Goal: Information Seeking & Learning: Learn about a topic

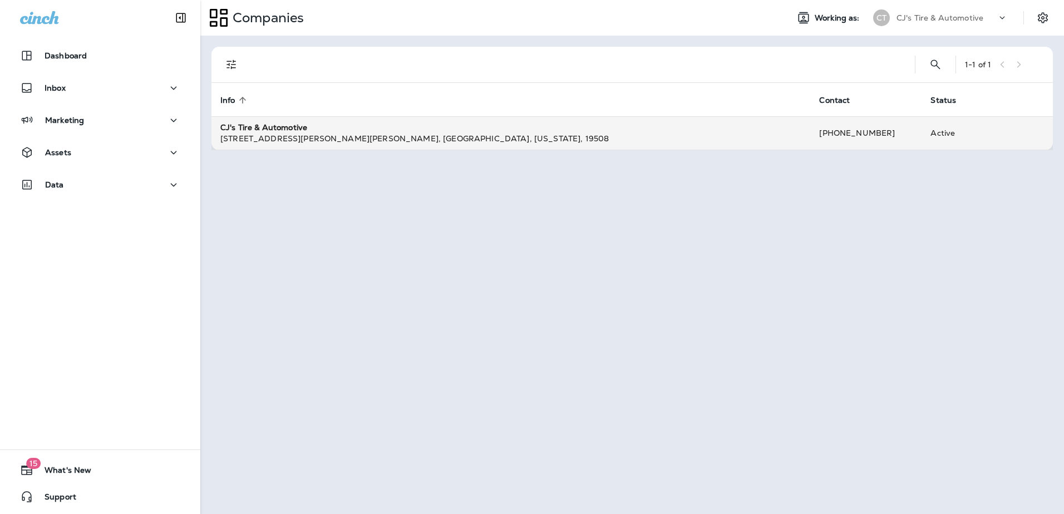
click at [259, 133] on div "[STREET_ADDRESS][PERSON_NAME][PERSON_NAME][US_STATE]" at bounding box center [510, 138] width 581 height 11
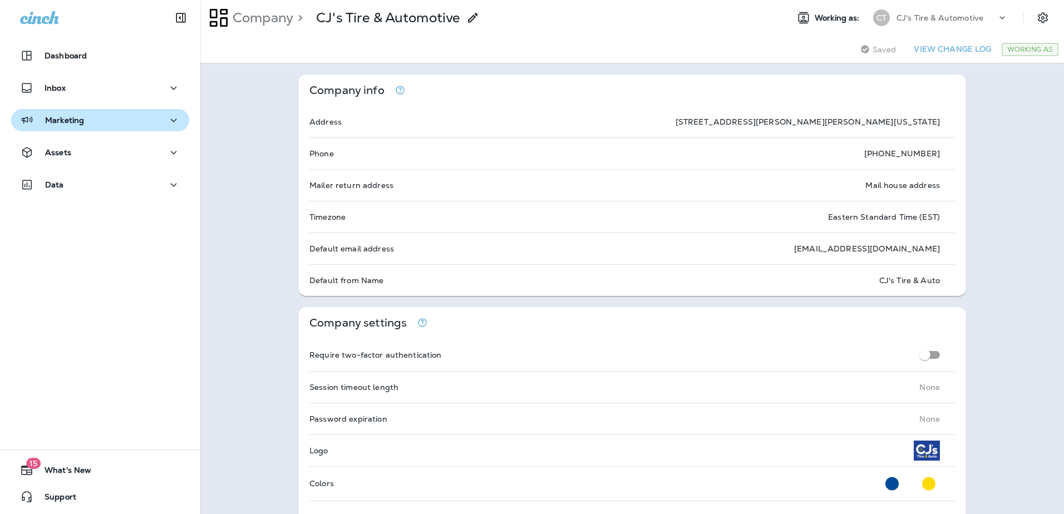
click at [102, 130] on button "Marketing" at bounding box center [100, 120] width 178 height 22
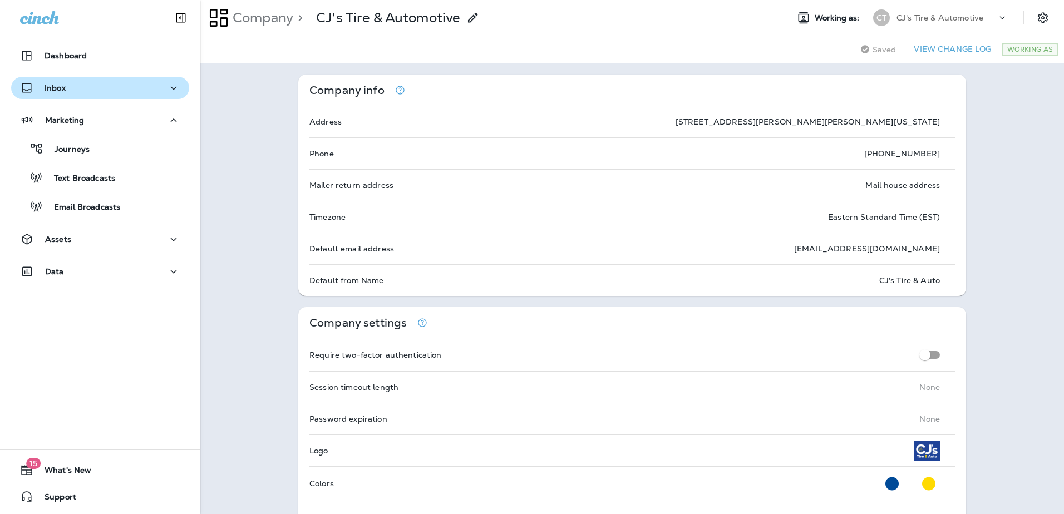
click at [94, 90] on div "Inbox" at bounding box center [100, 88] width 160 height 14
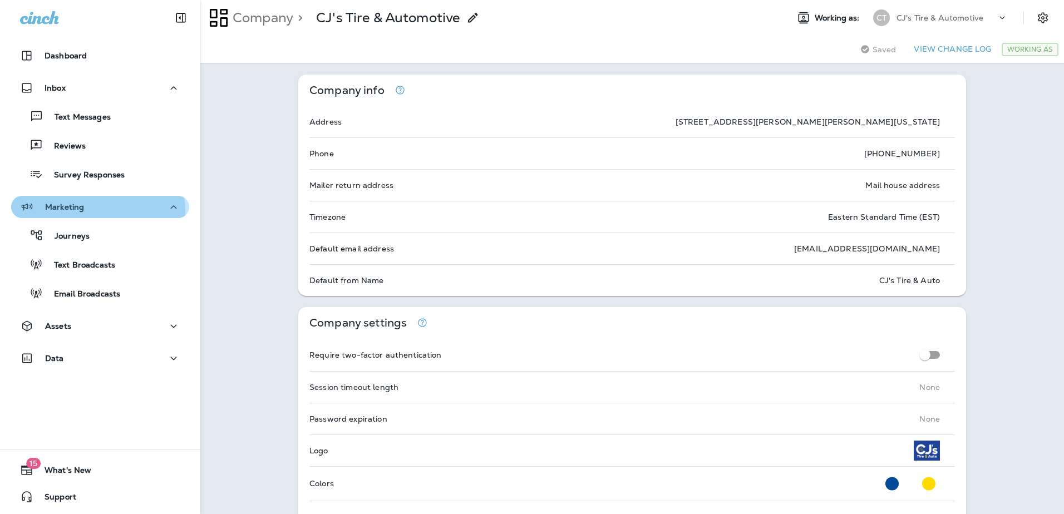
click at [82, 211] on p "Marketing" at bounding box center [64, 206] width 39 height 9
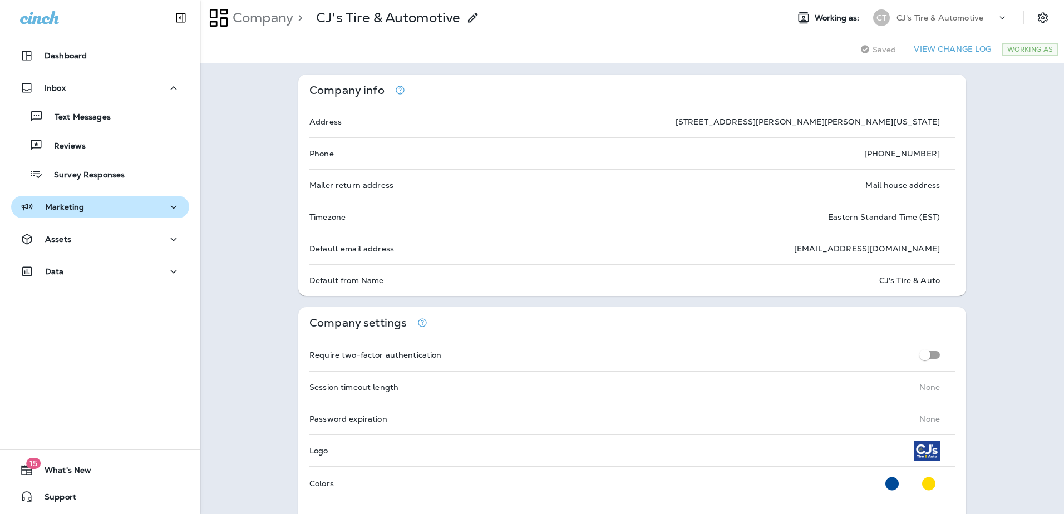
click at [82, 211] on p "Marketing" at bounding box center [64, 206] width 39 height 9
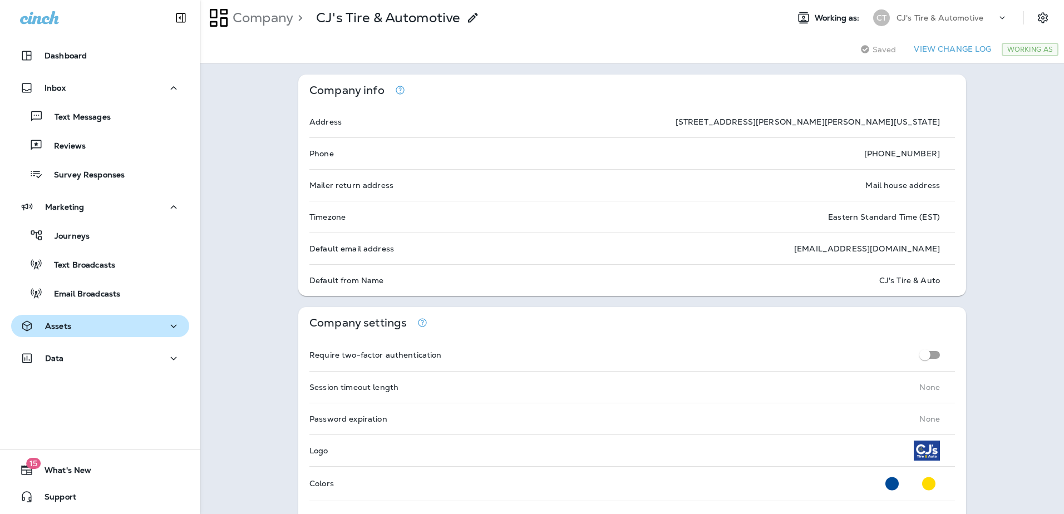
click at [96, 328] on div "Assets" at bounding box center [100, 326] width 160 height 14
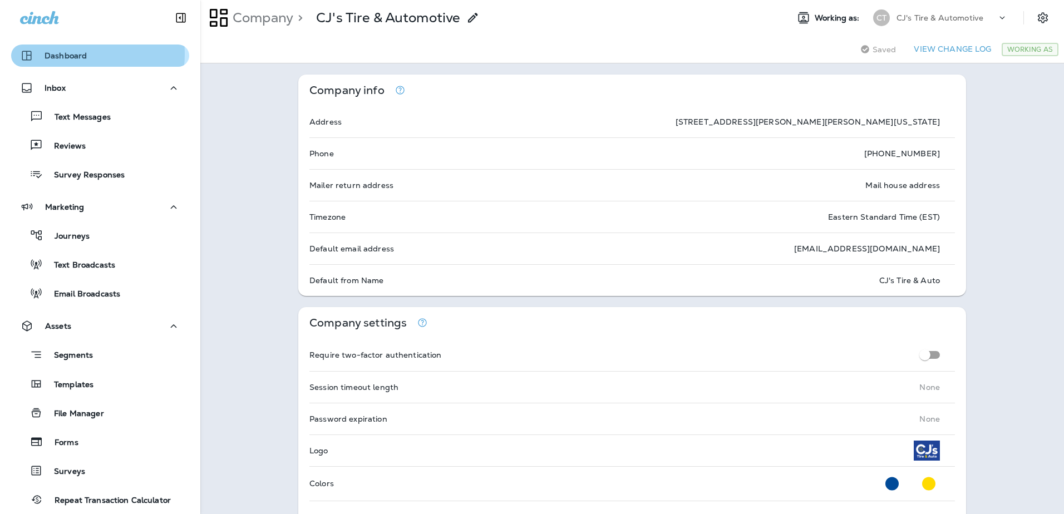
click at [74, 54] on p "Dashboard" at bounding box center [66, 55] width 42 height 9
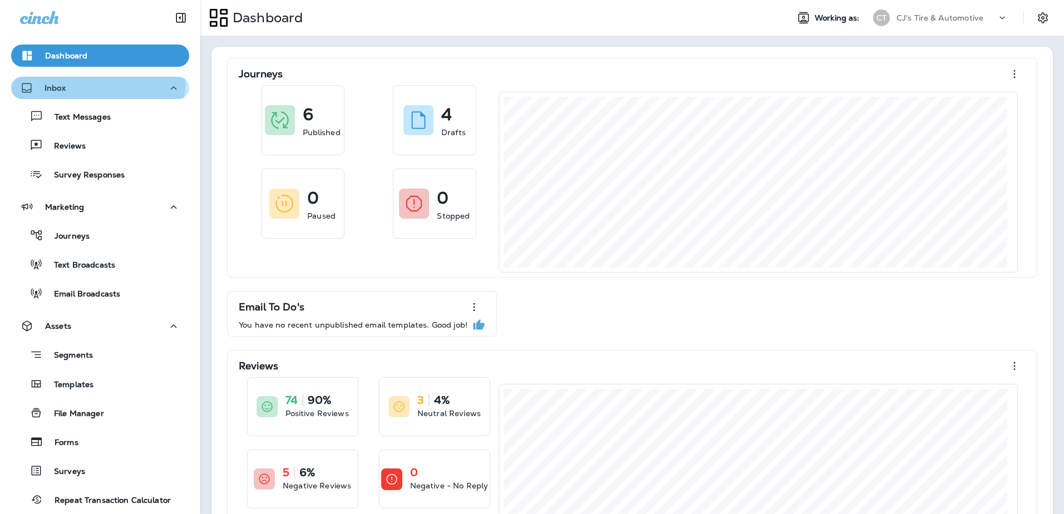
click at [72, 83] on div "Inbox" at bounding box center [100, 88] width 160 height 14
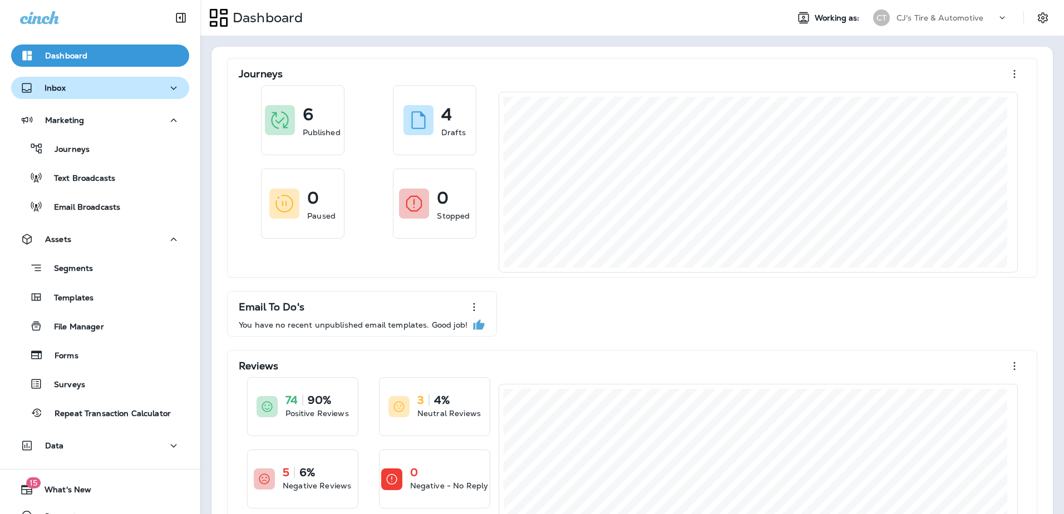
click at [72, 83] on div "Inbox" at bounding box center [100, 88] width 160 height 14
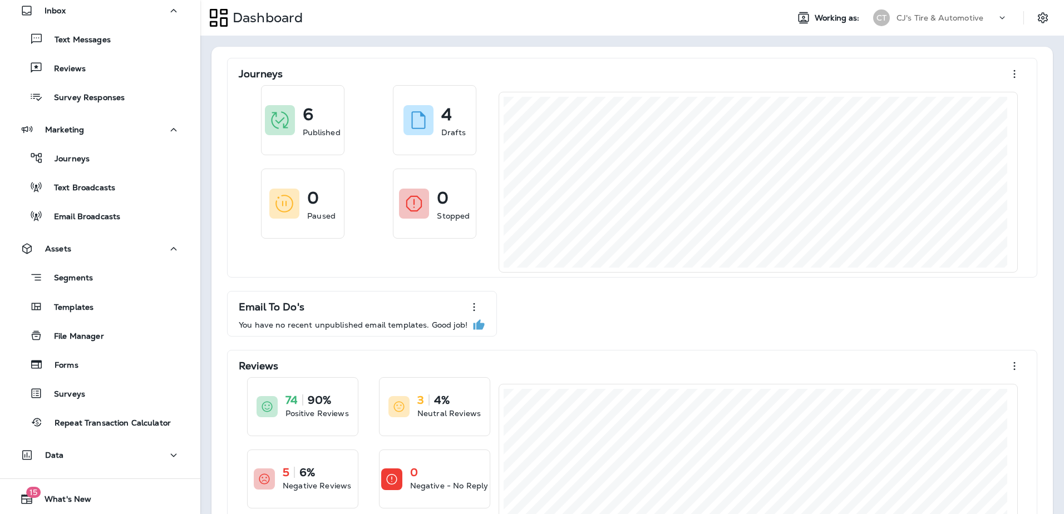
scroll to position [106, 0]
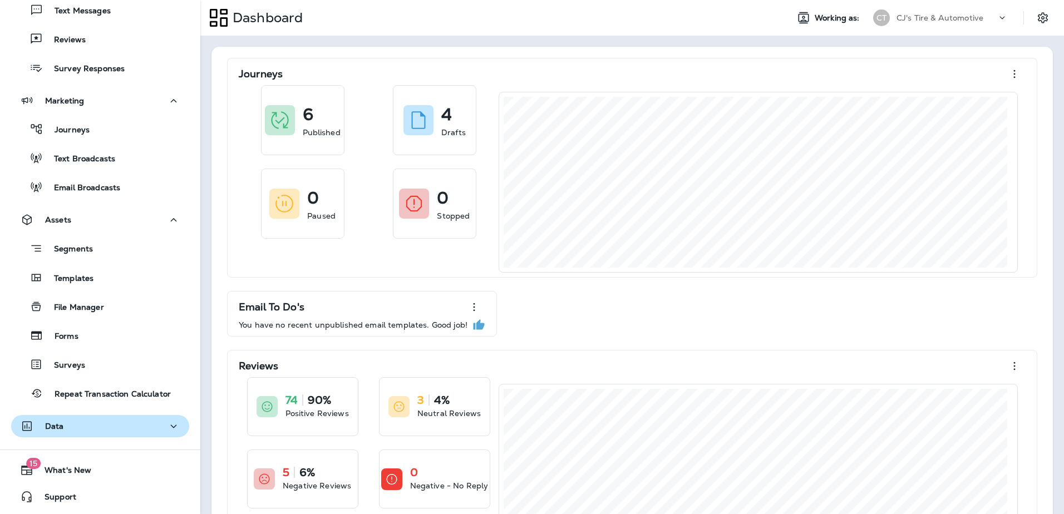
click at [76, 429] on div "Data" at bounding box center [100, 426] width 160 height 14
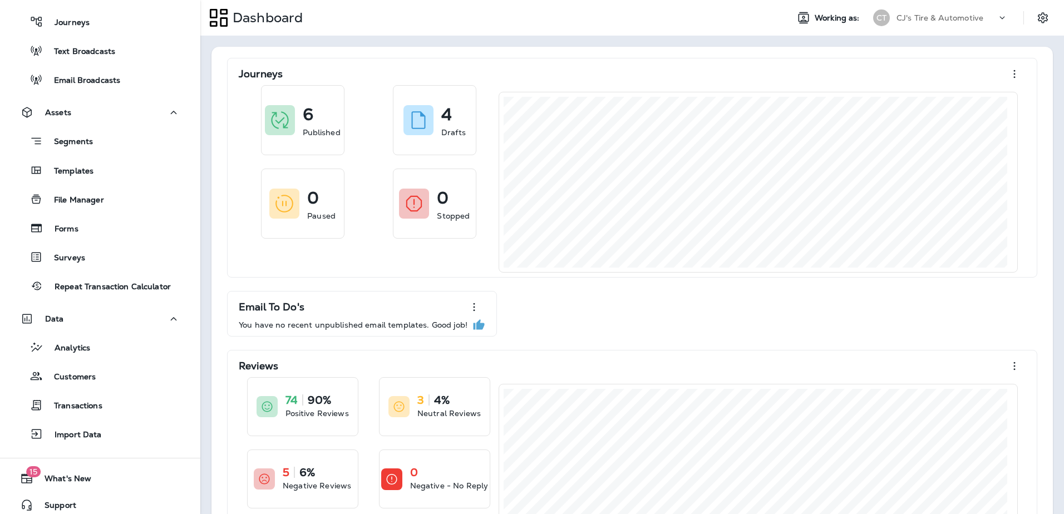
scroll to position [222, 0]
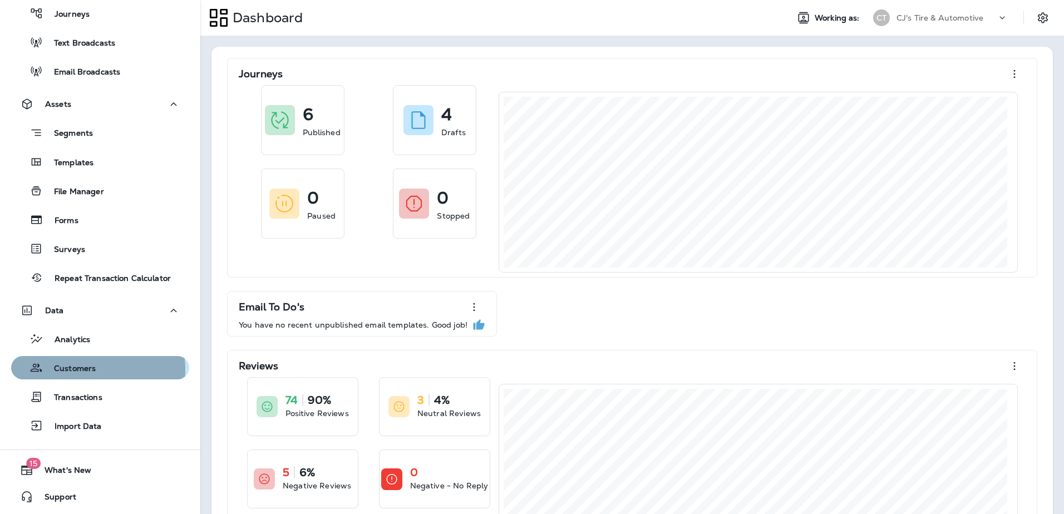
click at [77, 370] on p "Customers" at bounding box center [69, 369] width 53 height 11
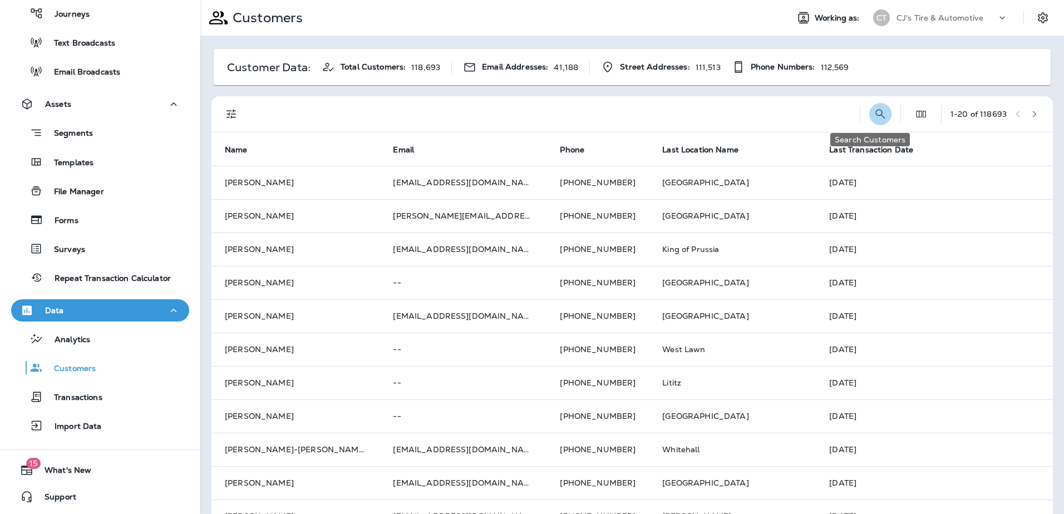
click at [873, 107] on icon "Search Customers" at bounding box center [879, 113] width 13 height 13
click at [805, 116] on input "text" at bounding box center [822, 112] width 116 height 29
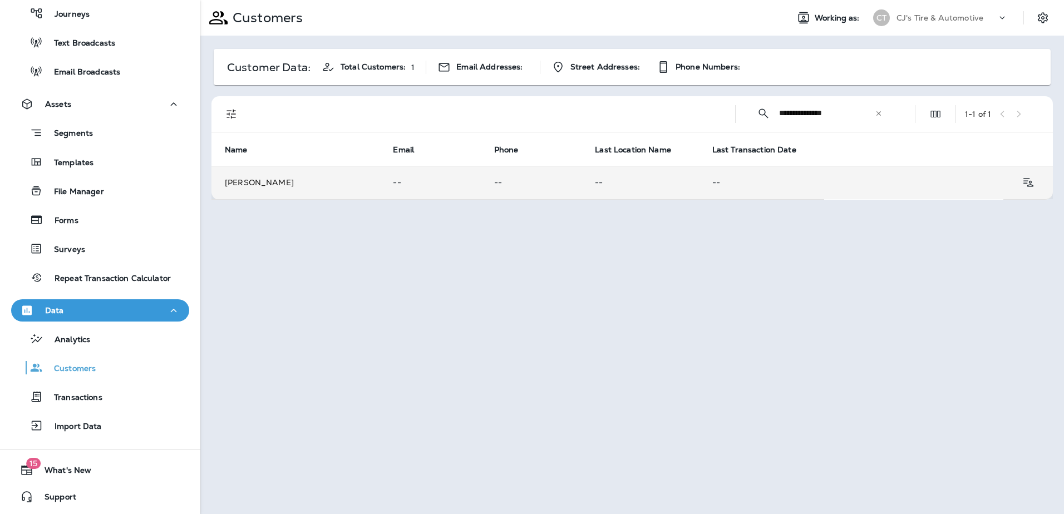
type input "**********"
click at [292, 183] on td "[PERSON_NAME]" at bounding box center [295, 182] width 168 height 33
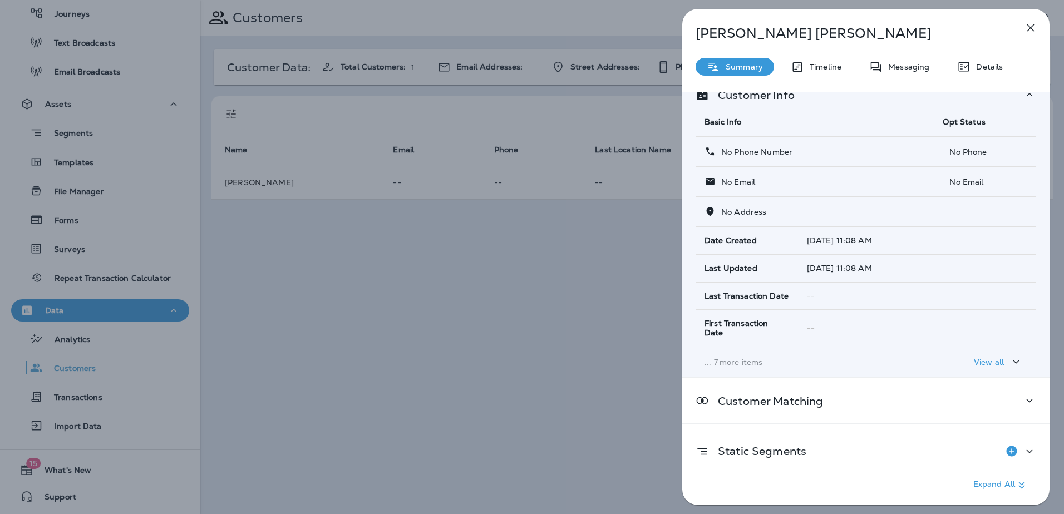
scroll to position [32, 0]
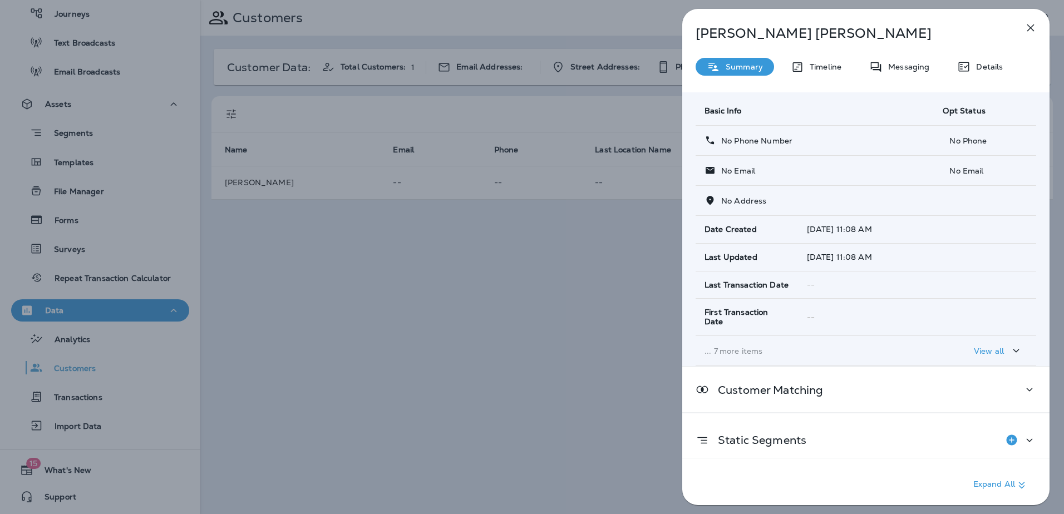
click at [750, 347] on p "... 7 more items" at bounding box center [814, 351] width 220 height 9
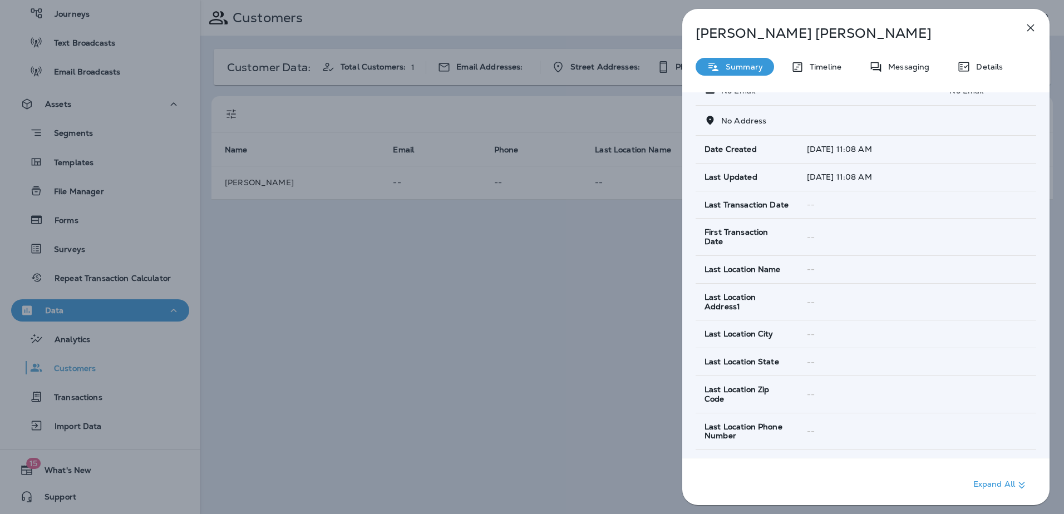
scroll to position [365, 0]
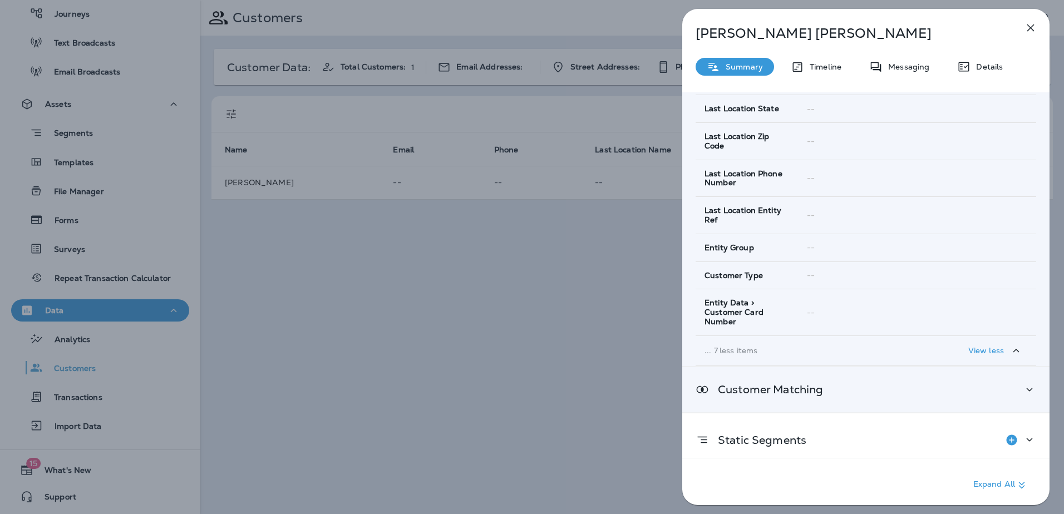
click at [792, 387] on div "Customer Matching" at bounding box center [865, 389] width 367 height 45
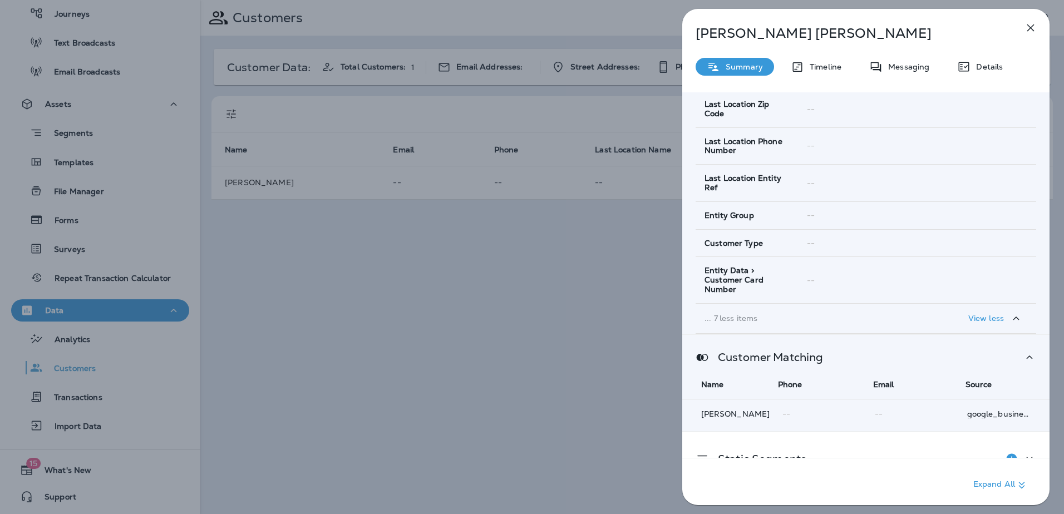
scroll to position [422, 0]
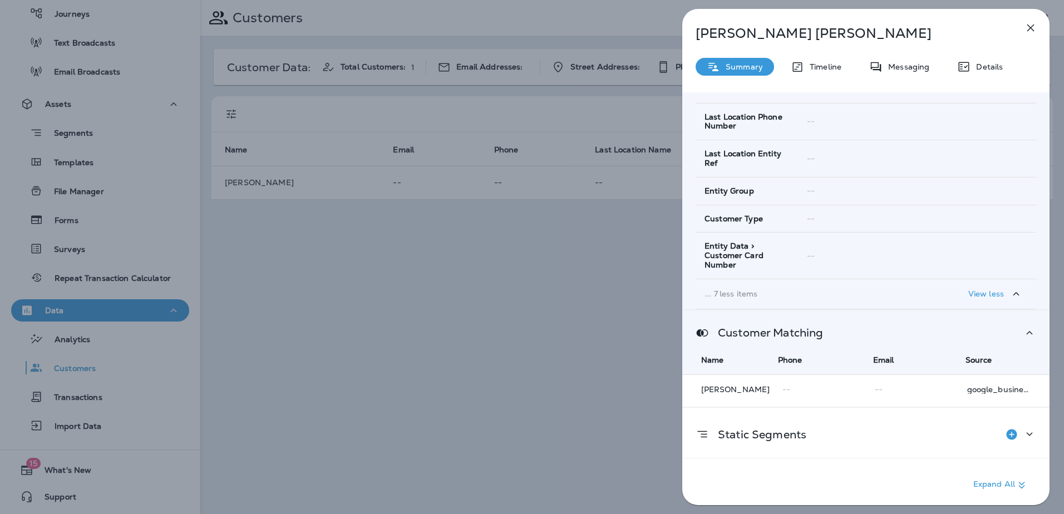
click at [892, 384] on span "--" at bounding box center [916, 389] width 83 height 11
click at [1003, 385] on p "google_business" at bounding box center [999, 389] width 64 height 9
click at [751, 385] on p "[PERSON_NAME]" at bounding box center [737, 389] width 72 height 9
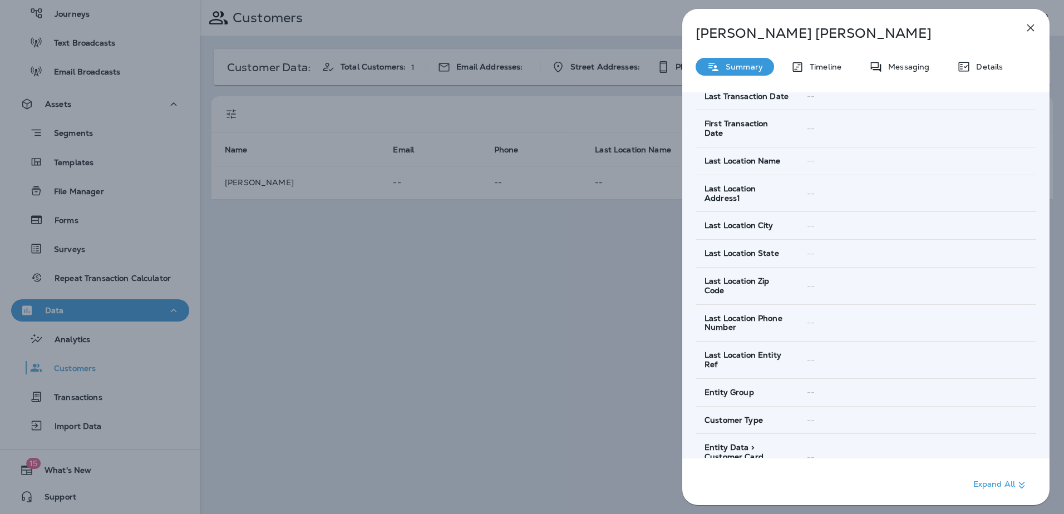
scroll to position [0, 0]
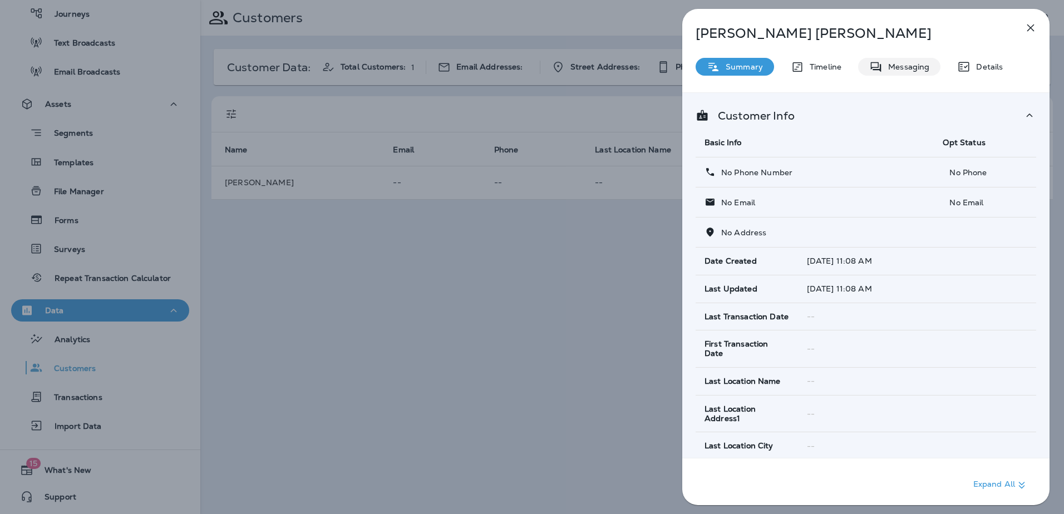
click at [903, 65] on p "Messaging" at bounding box center [905, 66] width 47 height 9
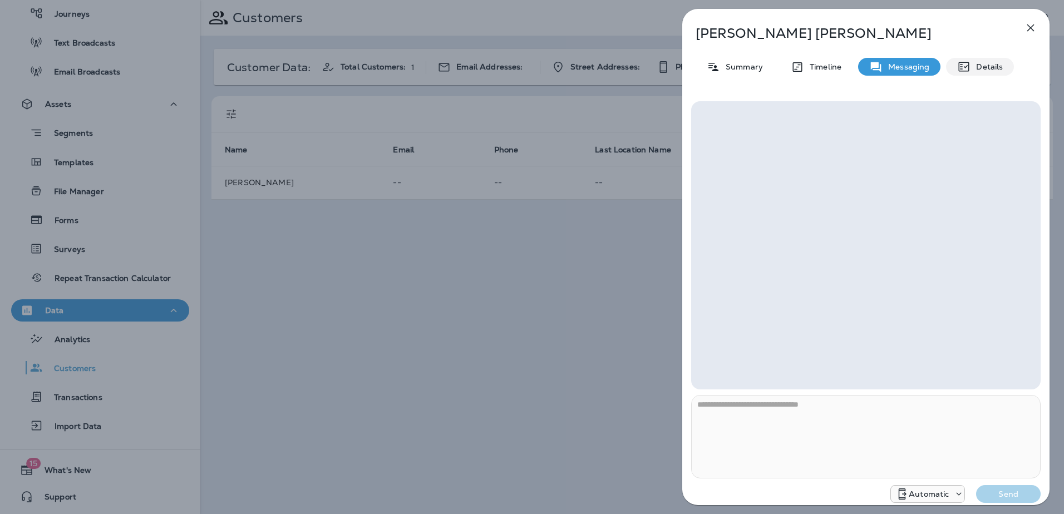
click at [973, 66] on p "Details" at bounding box center [986, 66] width 32 height 9
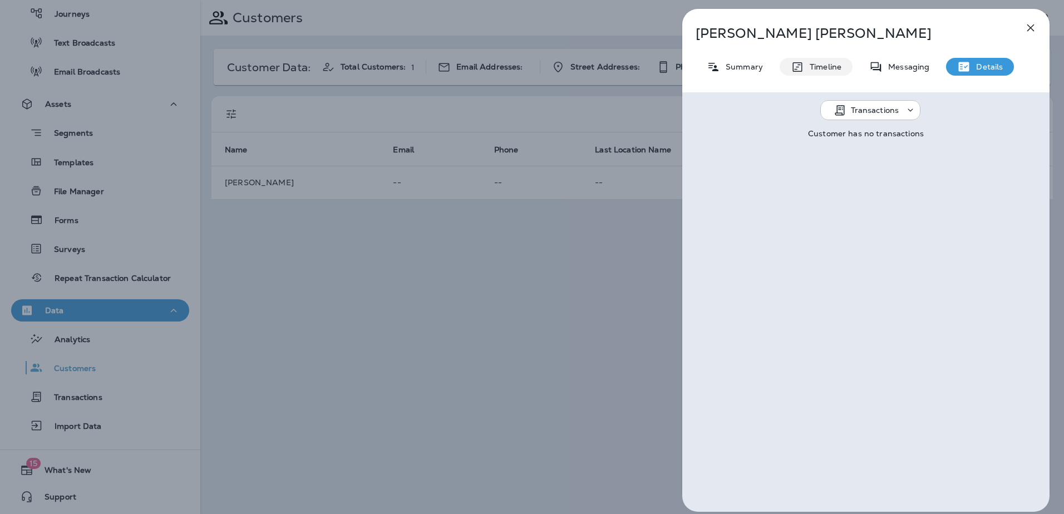
click at [796, 67] on icon at bounding box center [797, 67] width 13 height 14
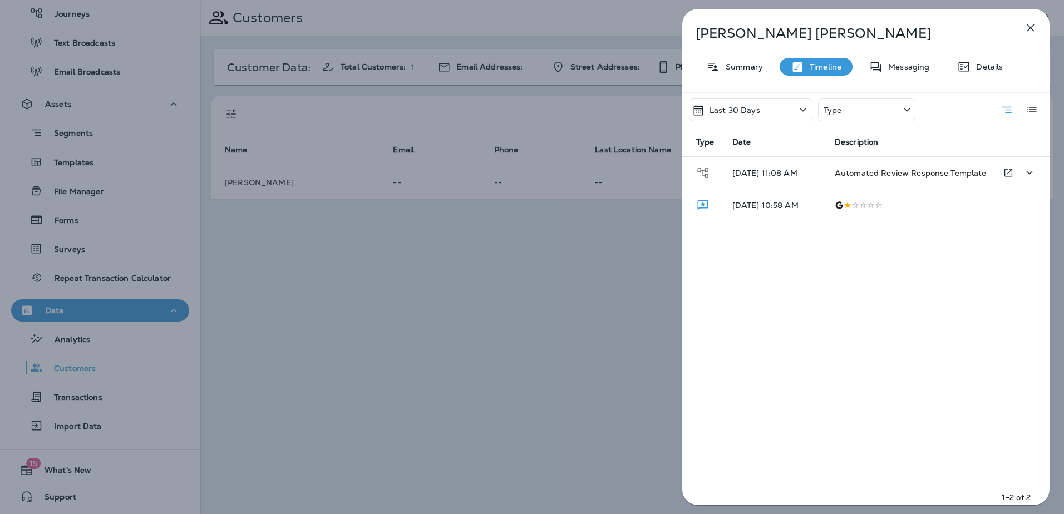
click at [885, 172] on span "Automated Review Response Template" at bounding box center [910, 173] width 152 height 10
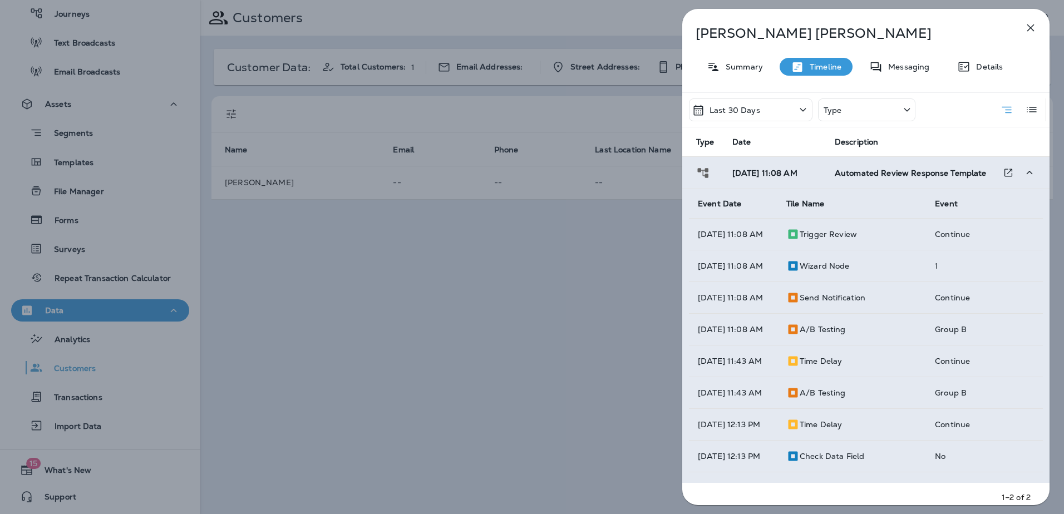
click at [885, 172] on span "Automated Review Response Template" at bounding box center [910, 173] width 152 height 10
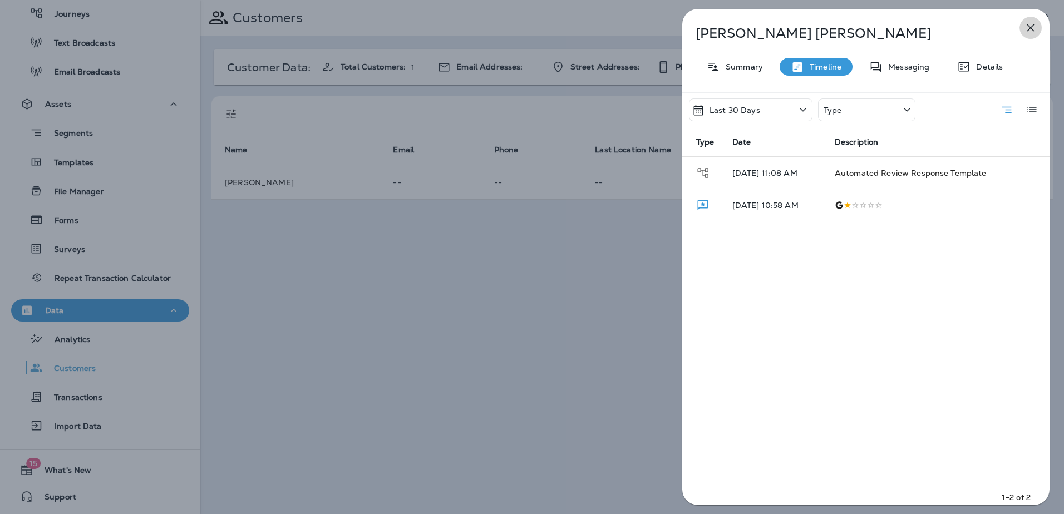
click at [1034, 25] on icon "button" at bounding box center [1030, 27] width 7 height 7
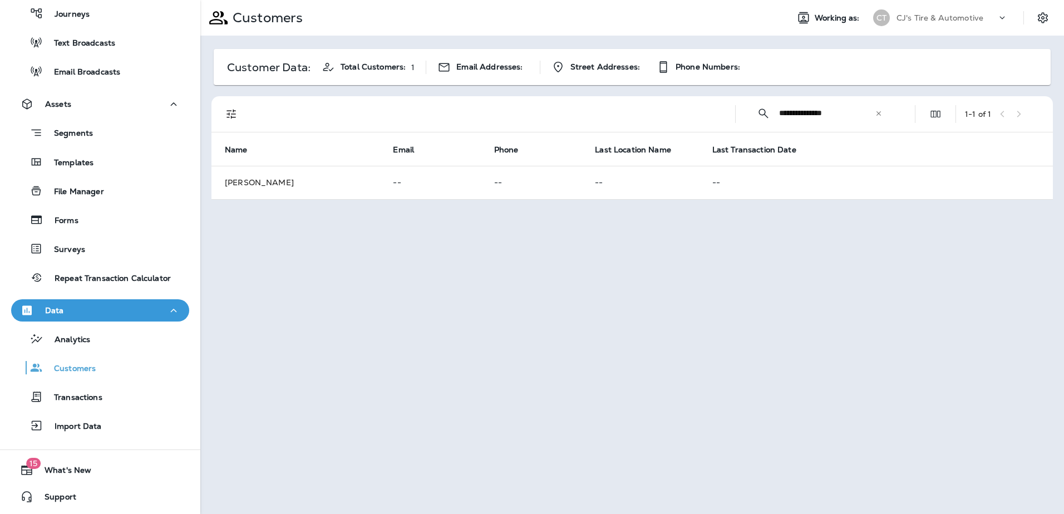
click at [694, 260] on div "**********" at bounding box center [631, 257] width 863 height 514
click at [877, 112] on icon at bounding box center [878, 113] width 4 height 4
click at [822, 113] on input "text" at bounding box center [837, 112] width 116 height 29
type input "******"
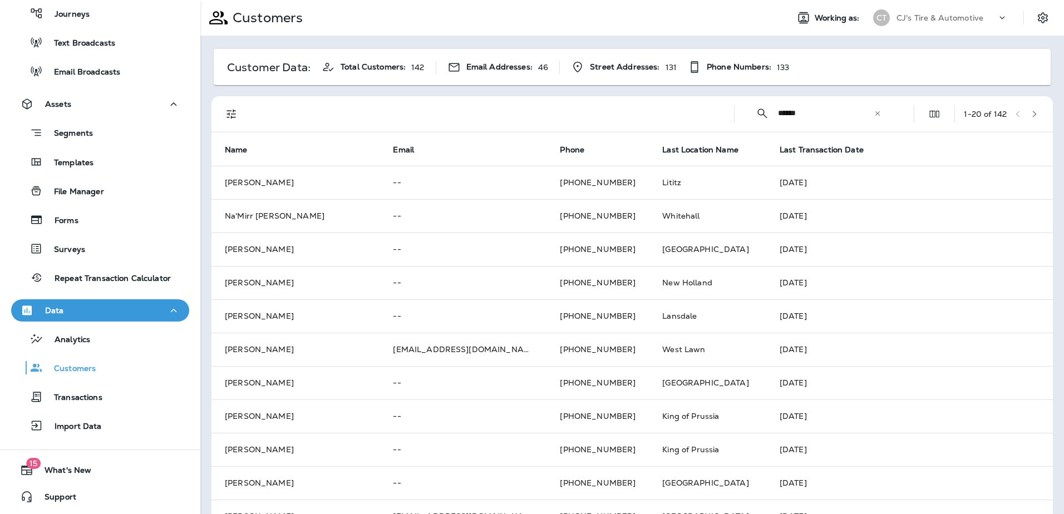
click at [1030, 115] on icon "button" at bounding box center [1034, 114] width 8 height 8
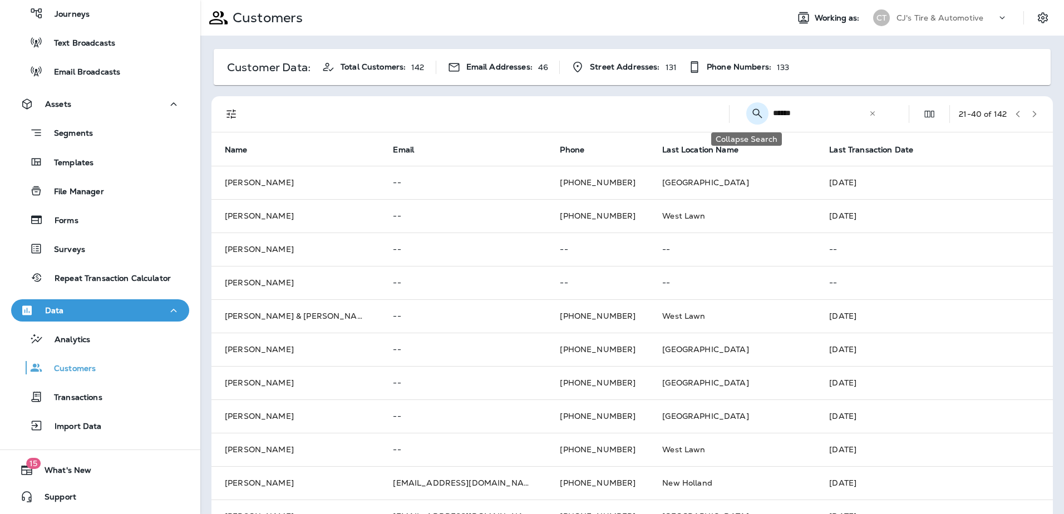
click at [756, 113] on button "Collapse Search" at bounding box center [757, 113] width 22 height 22
click at [877, 106] on button "Search Customers" at bounding box center [888, 114] width 22 height 22
type input "*"
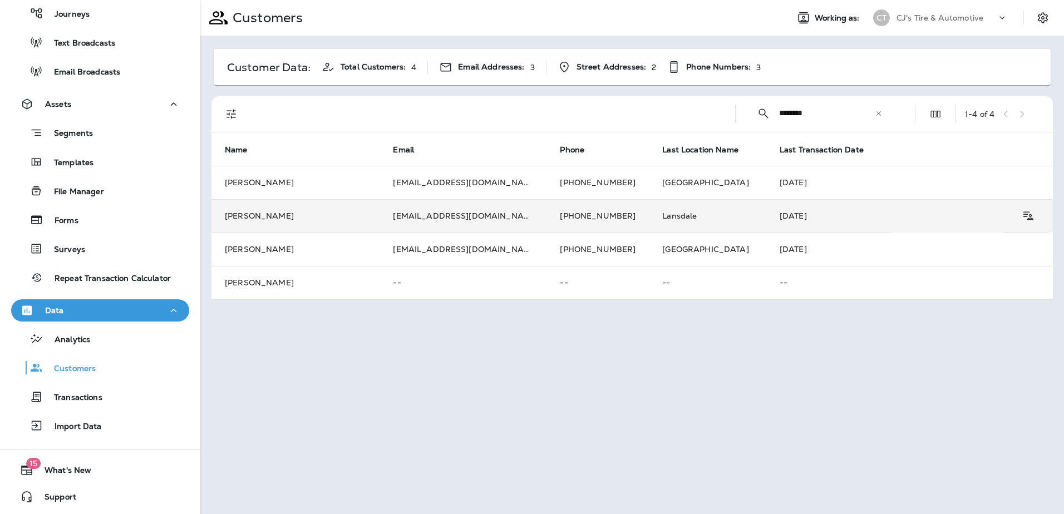
type input "********"
click at [546, 221] on td "[PHONE_NUMBER]" at bounding box center [597, 215] width 102 height 33
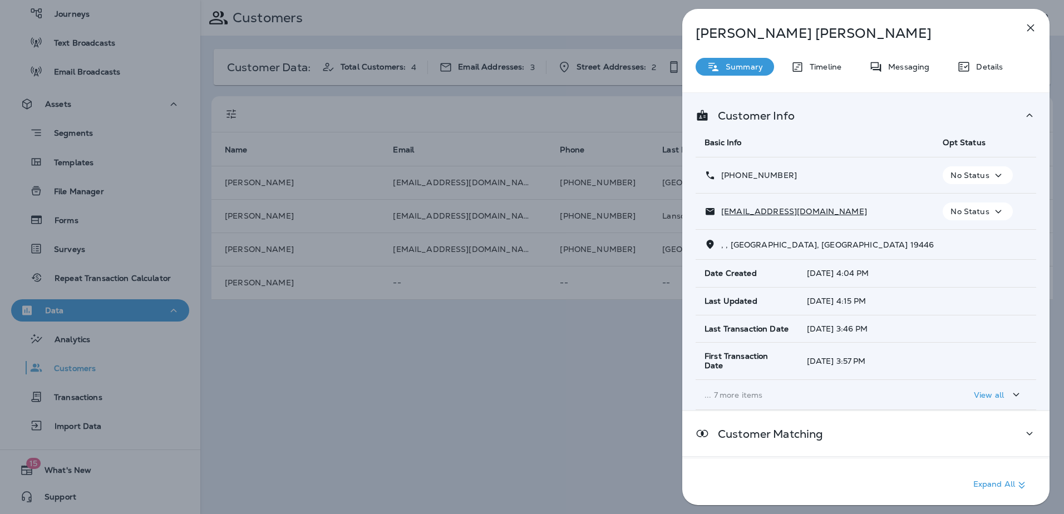
click at [759, 391] on p "... 7 more items" at bounding box center [814, 395] width 220 height 9
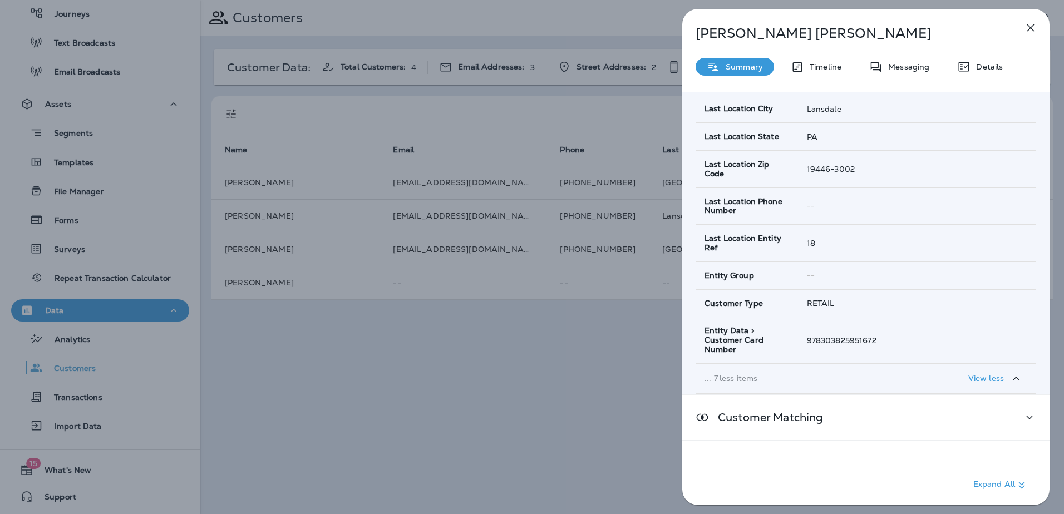
scroll to position [423, 0]
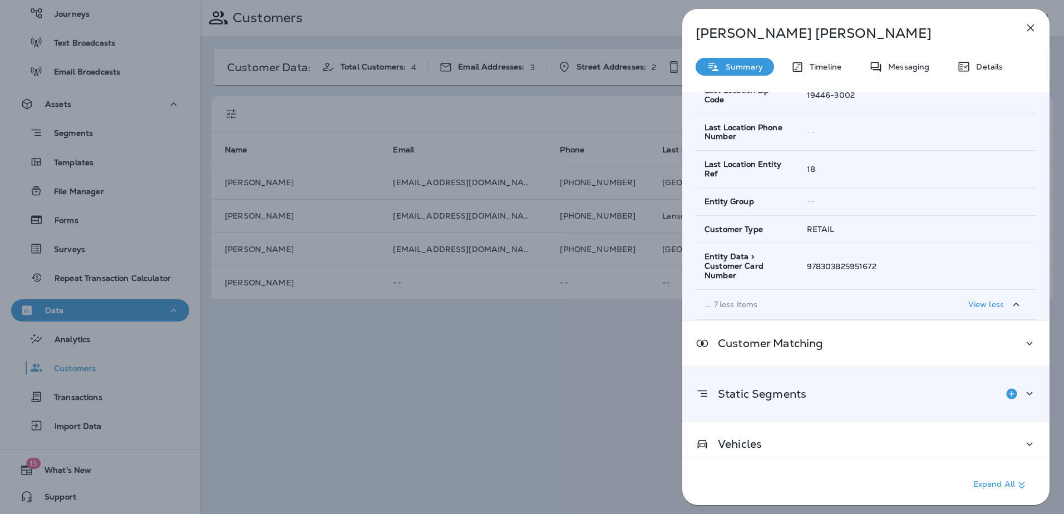
click at [805, 392] on div "Static Segments" at bounding box center [750, 394] width 111 height 22
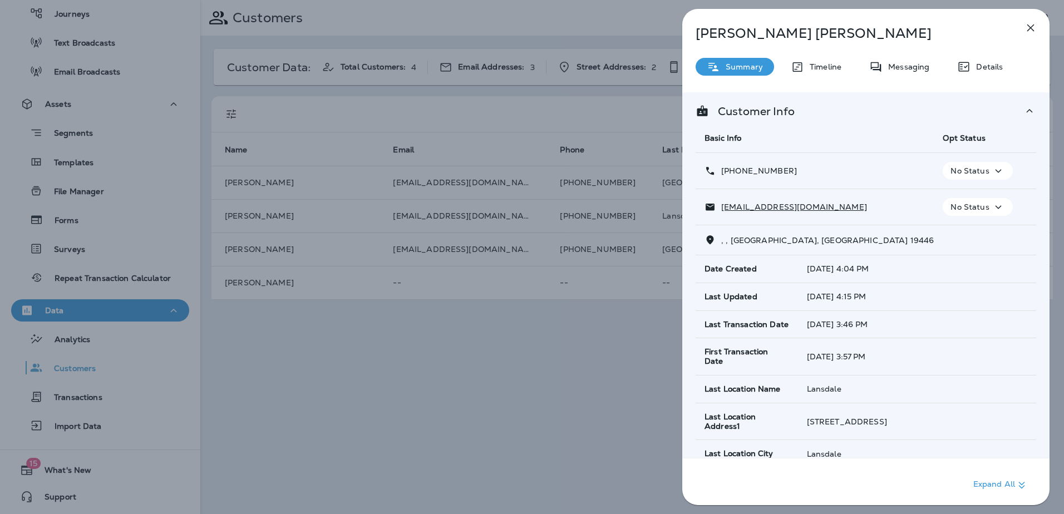
scroll to position [0, 0]
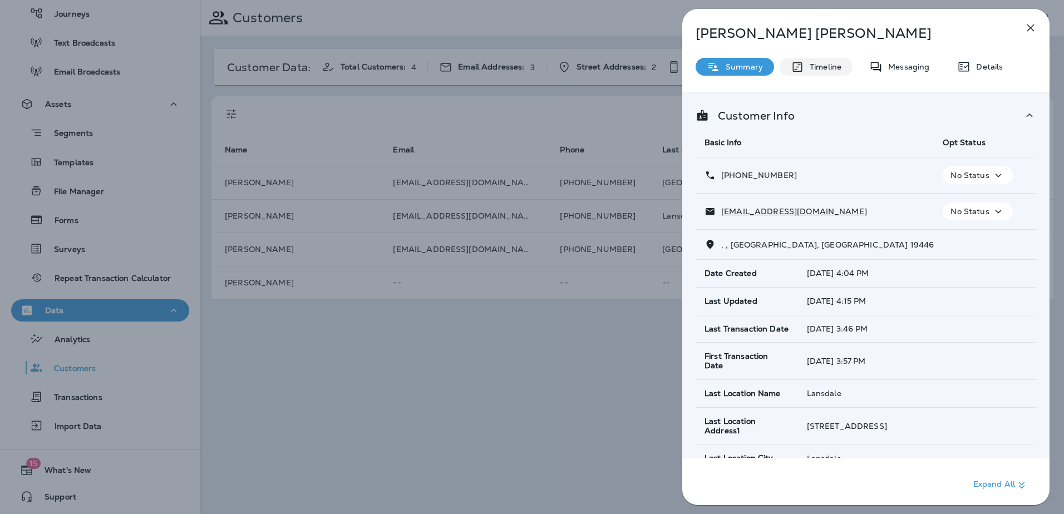
click at [834, 70] on p "Timeline" at bounding box center [822, 66] width 37 height 9
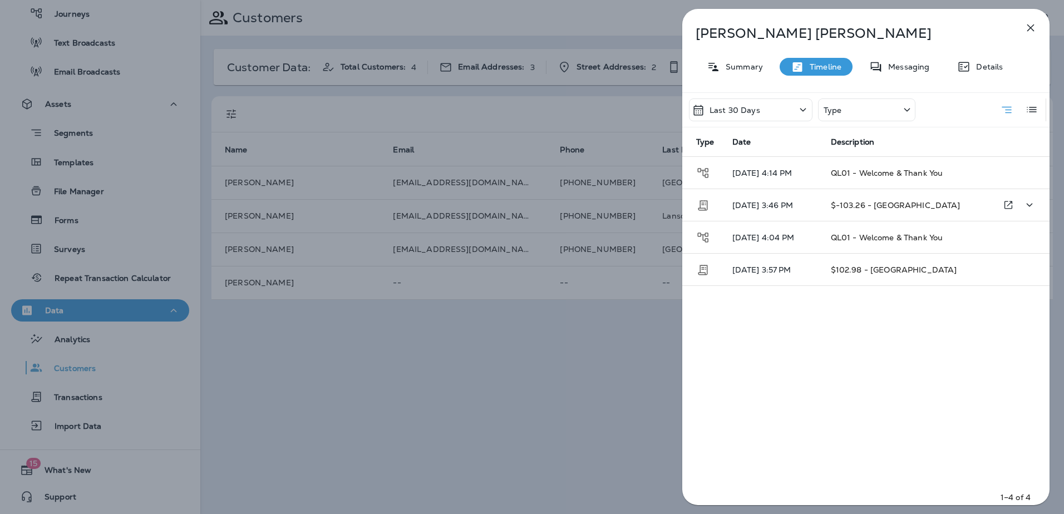
click at [827, 202] on td "$-103.26 - [GEOGRAPHIC_DATA]" at bounding box center [905, 205] width 167 height 32
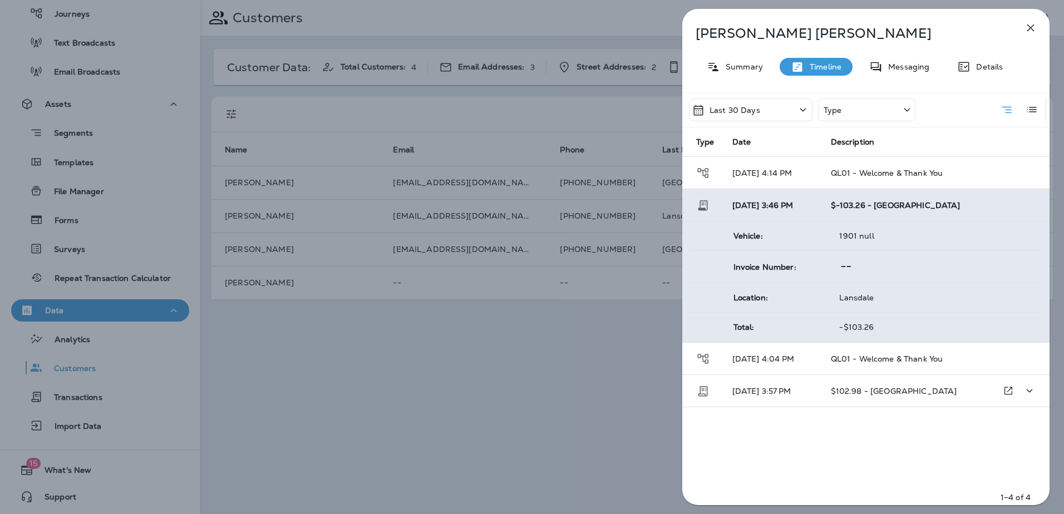
click at [900, 393] on span "$102.98 - [GEOGRAPHIC_DATA]" at bounding box center [894, 391] width 126 height 10
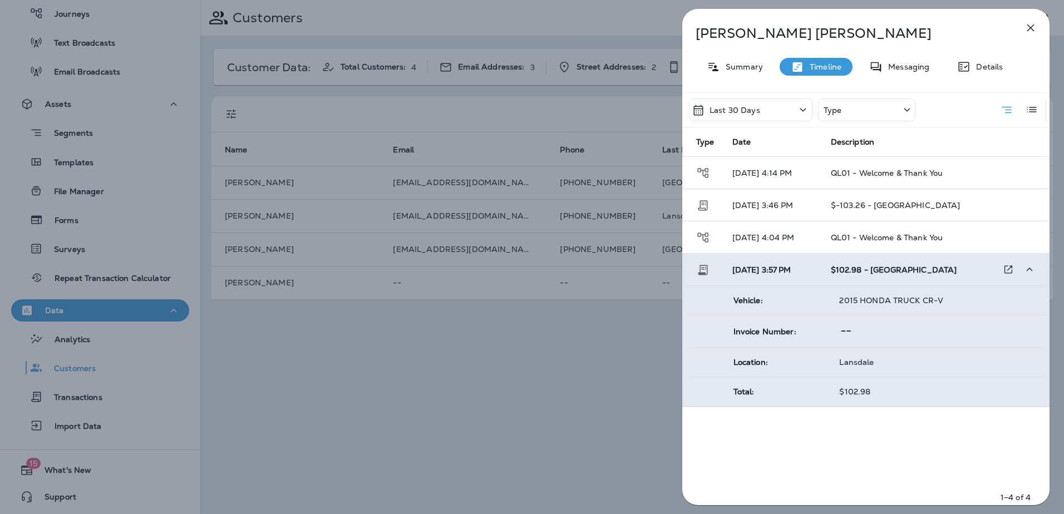
click at [940, 269] on td "$102.98 - [GEOGRAPHIC_DATA]" at bounding box center [905, 270] width 167 height 32
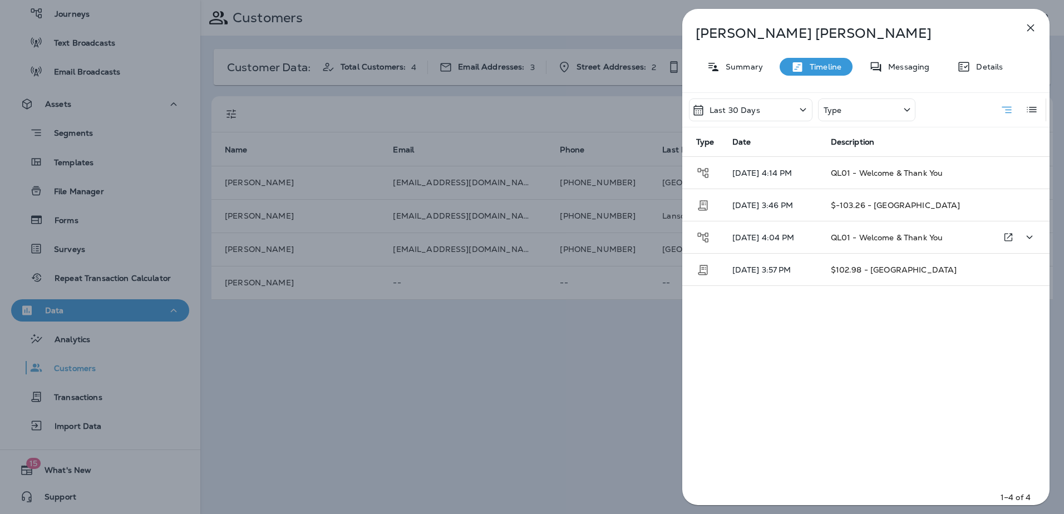
click at [924, 231] on td "QL01 - Welcome & Thank You" at bounding box center [905, 237] width 167 height 32
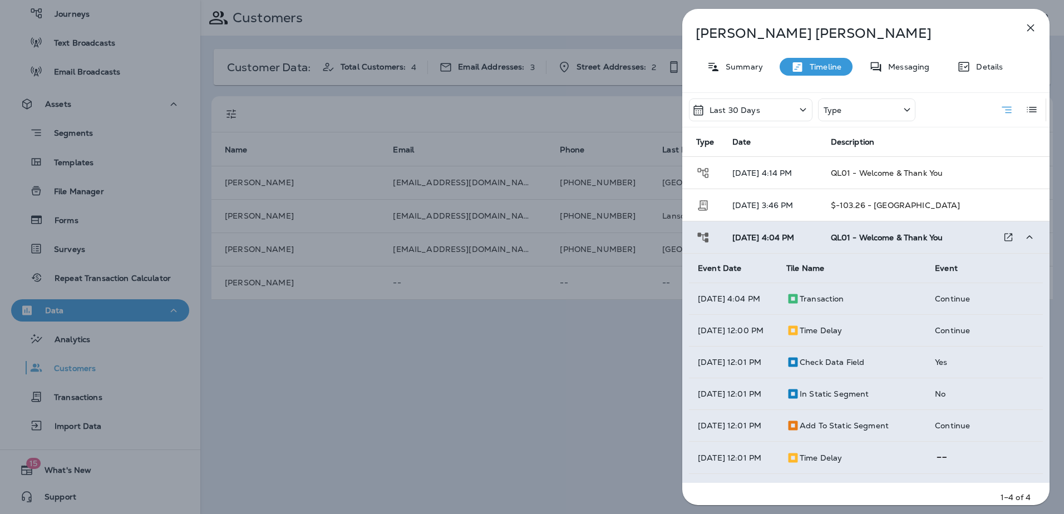
click at [924, 231] on td "QL01 - Welcome & Thank You" at bounding box center [905, 237] width 167 height 32
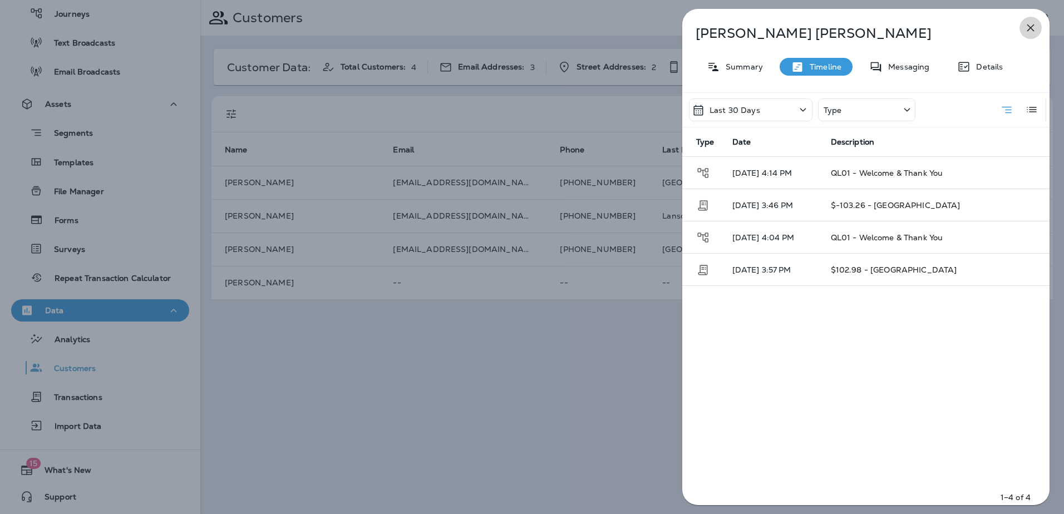
click at [1026, 23] on icon "button" at bounding box center [1030, 27] width 13 height 13
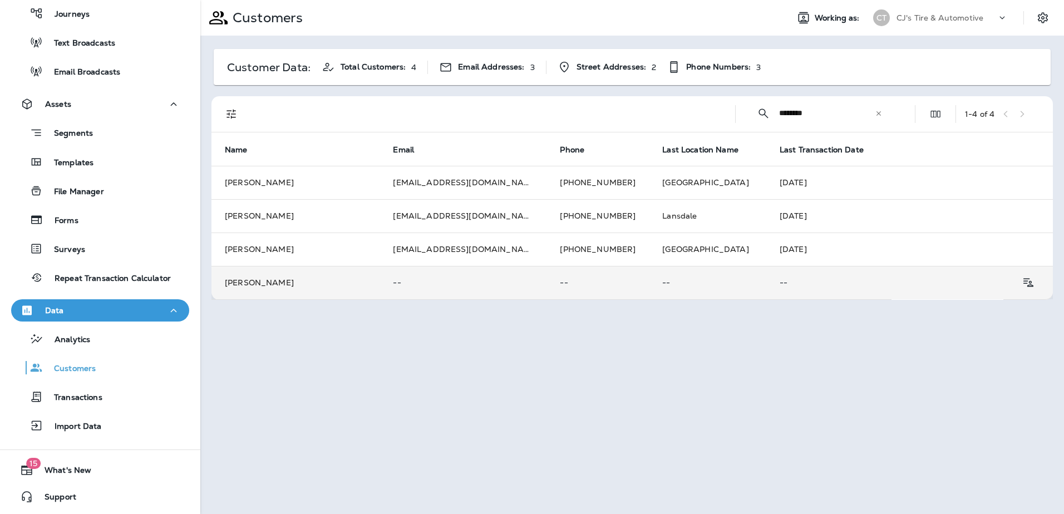
click at [451, 278] on p "--" at bounding box center [463, 282] width 140 height 9
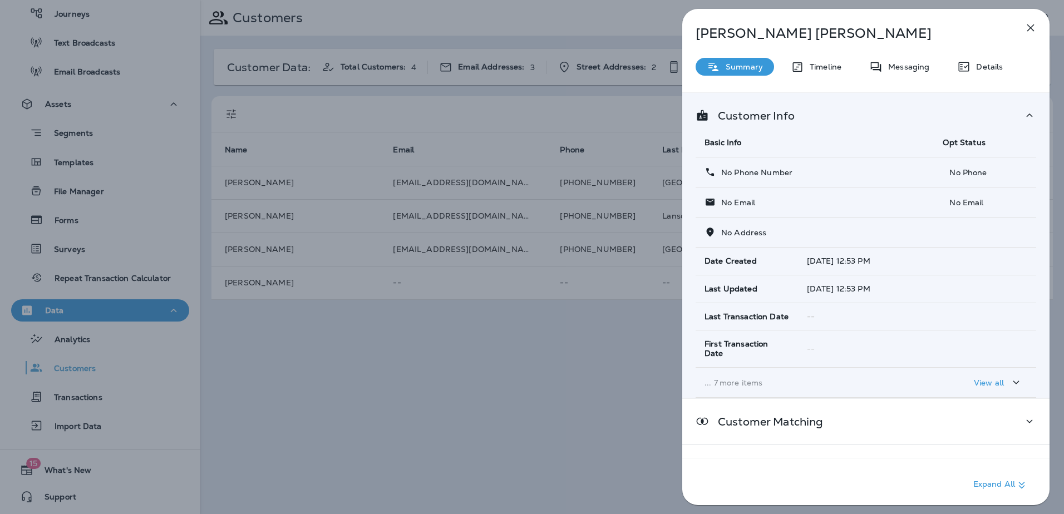
click at [1036, 28] on icon "button" at bounding box center [1030, 27] width 13 height 13
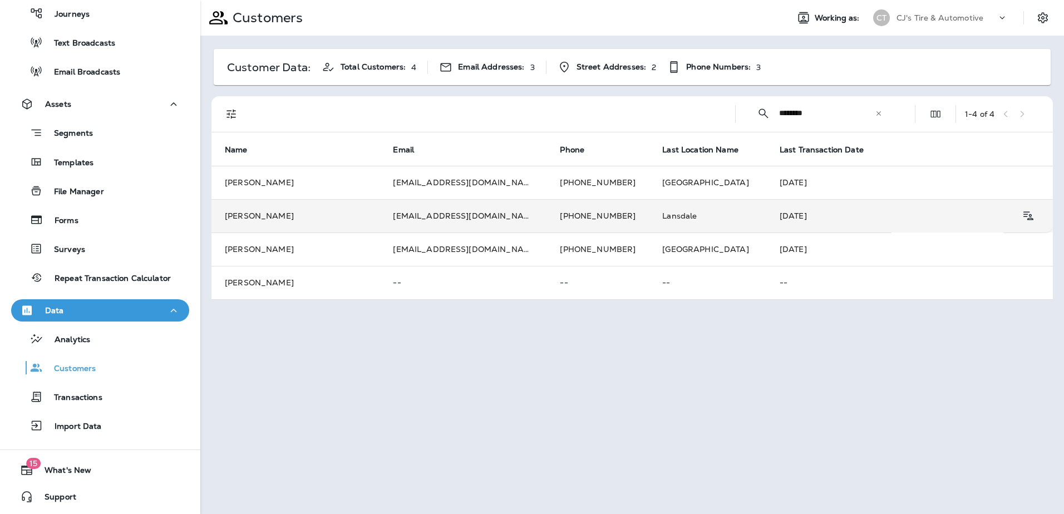
click at [475, 216] on td "[EMAIL_ADDRESS][DOMAIN_NAME]" at bounding box center [462, 215] width 167 height 33
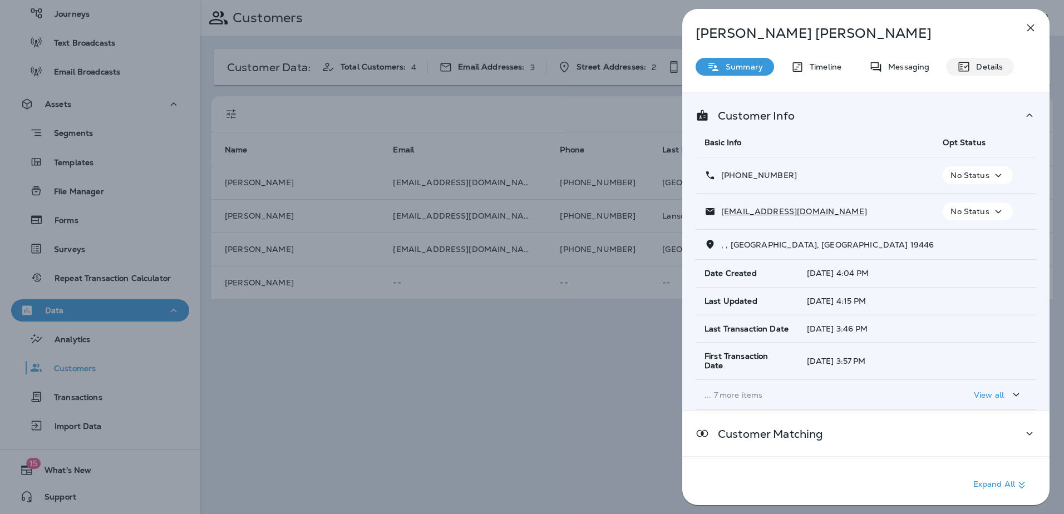
click at [960, 63] on icon at bounding box center [963, 66] width 13 height 13
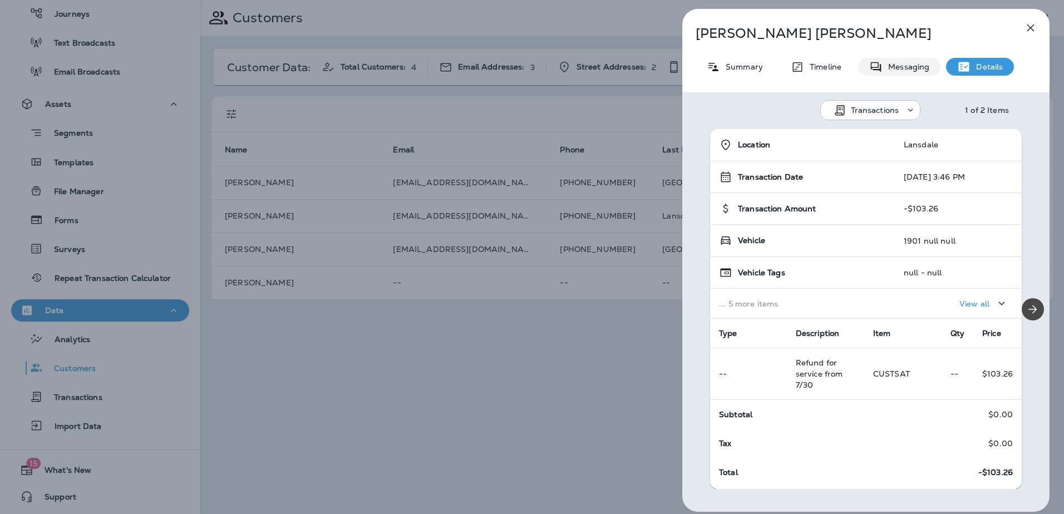
click at [907, 61] on div "Messaging" at bounding box center [899, 67] width 82 height 18
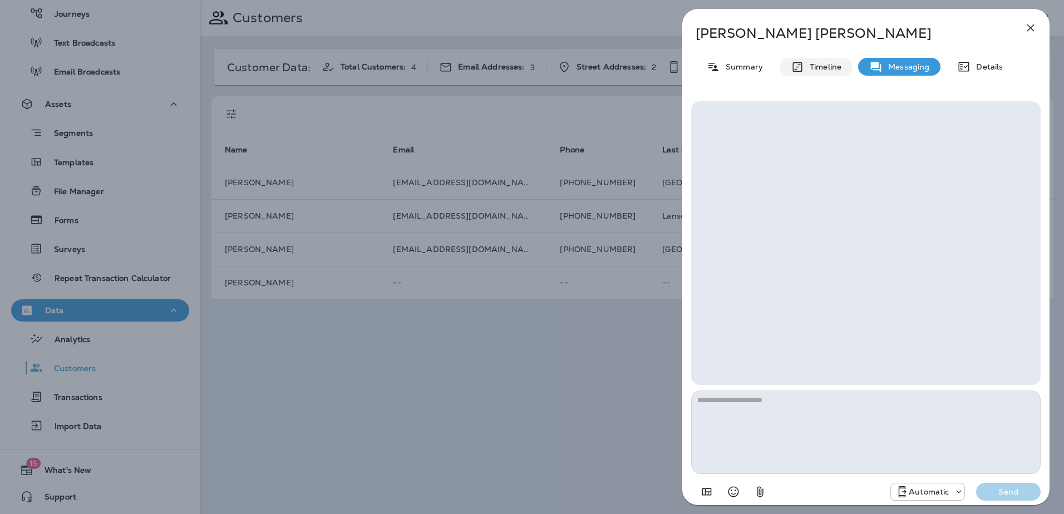
click at [838, 66] on p "Timeline" at bounding box center [822, 66] width 37 height 9
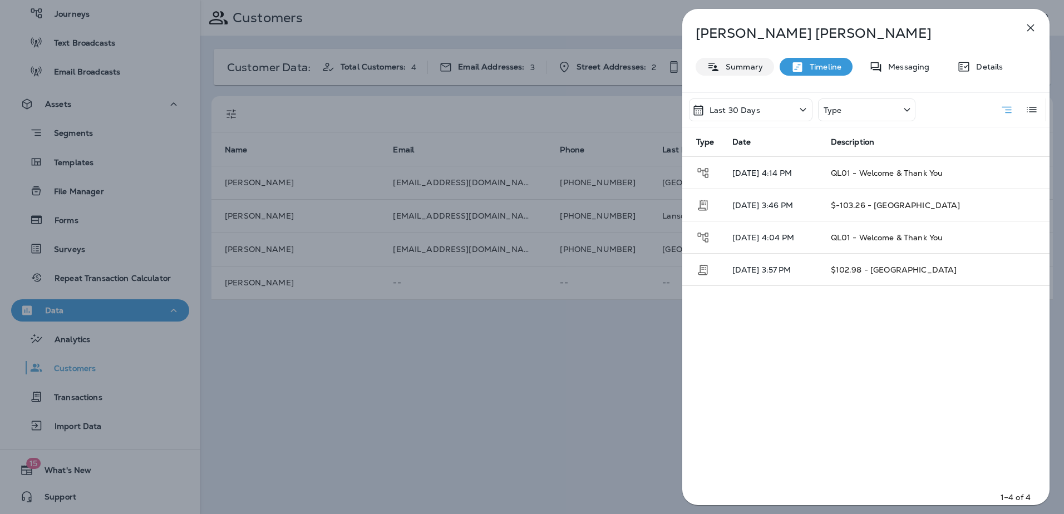
click at [749, 68] on p "Summary" at bounding box center [741, 66] width 43 height 9
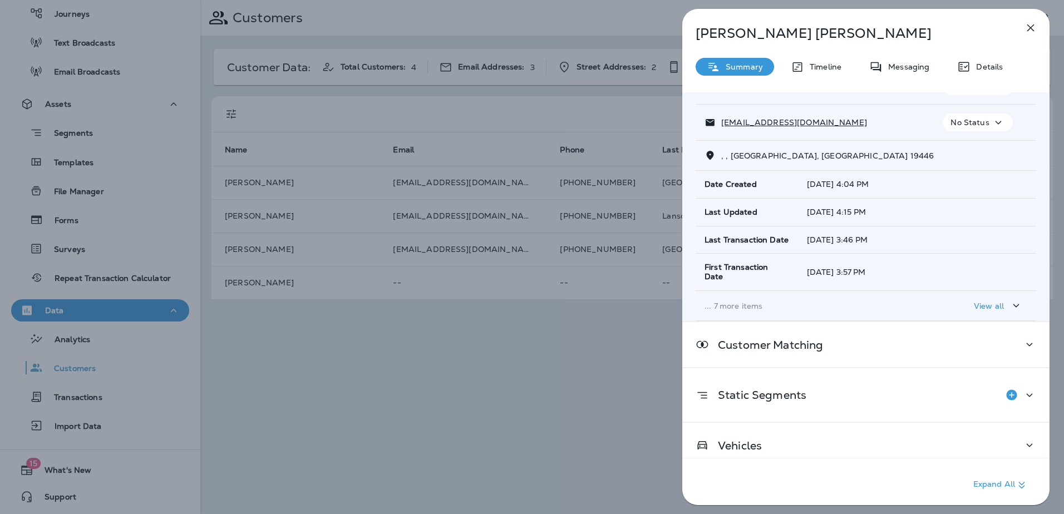
scroll to position [90, 0]
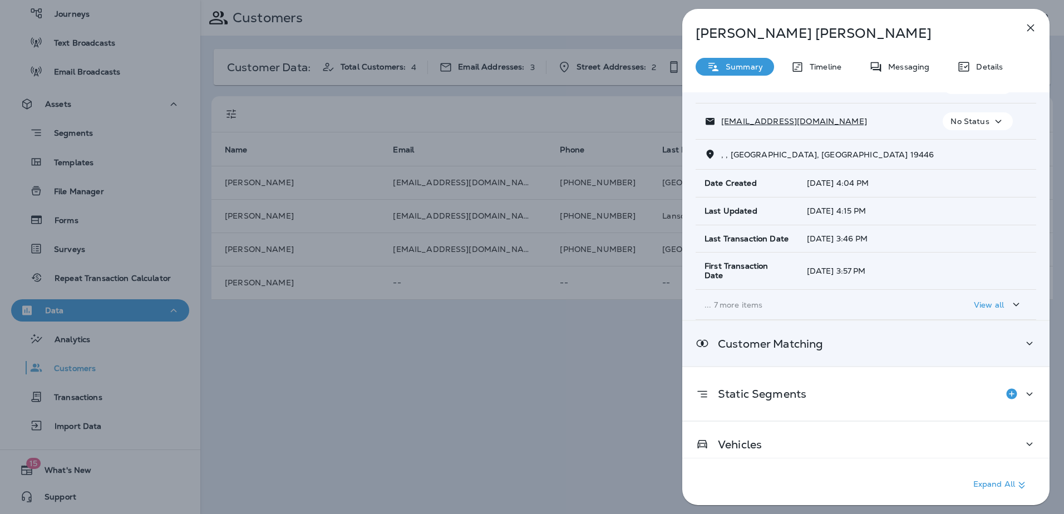
click at [801, 341] on p "Customer Matching" at bounding box center [766, 343] width 114 height 9
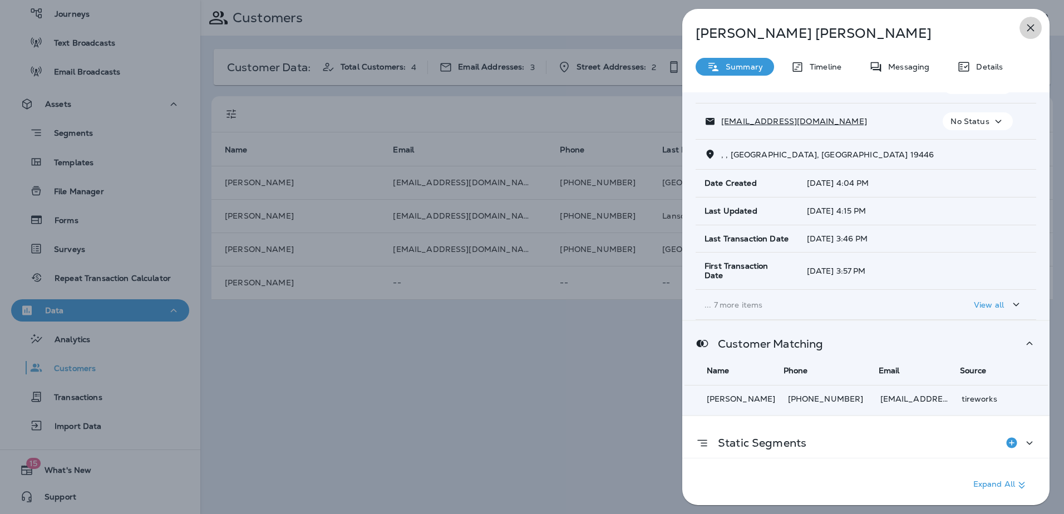
click at [1030, 27] on icon "button" at bounding box center [1030, 27] width 7 height 7
